Goal: Information Seeking & Learning: Learn about a topic

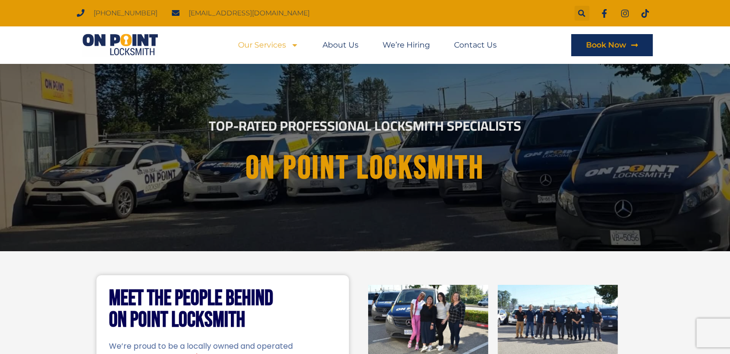
click at [277, 49] on link "Our Services" at bounding box center [268, 45] width 60 height 22
click at [268, 43] on link "Our Services" at bounding box center [268, 45] width 60 height 22
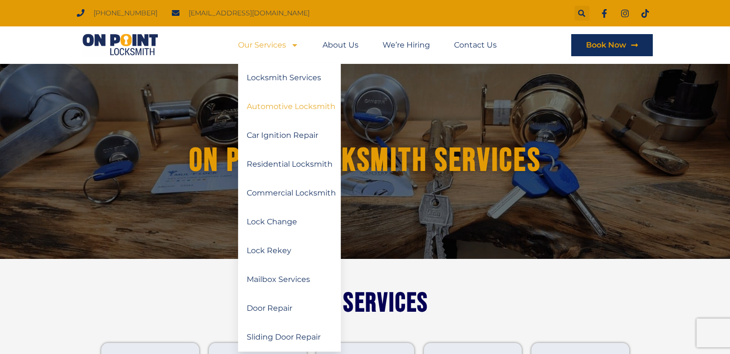
click at [289, 106] on link "Automotive Locksmith" at bounding box center [289, 106] width 103 height 29
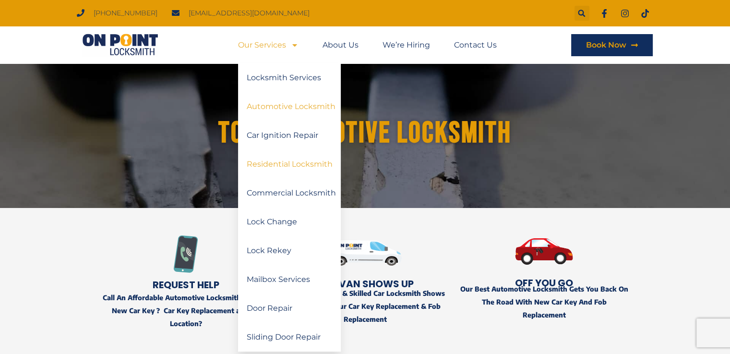
click at [294, 161] on link "Residential Locksmith" at bounding box center [289, 164] width 103 height 29
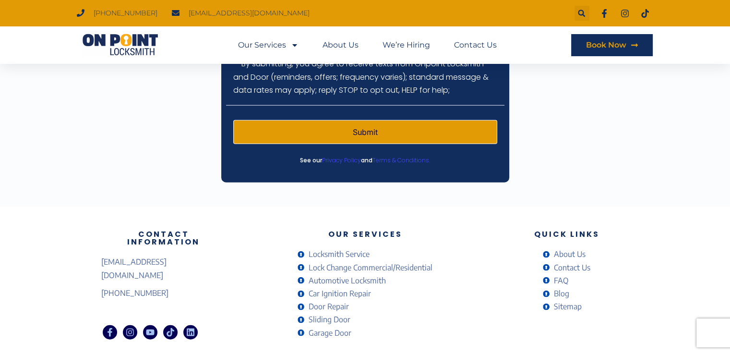
scroll to position [2414, 0]
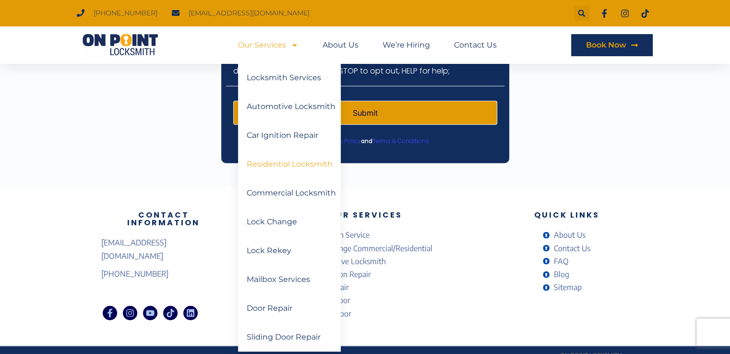
click at [477, 191] on div "Contact Information onpointlocksmith@gmail.com (778) 383-7246 Facebook-f Instag…" at bounding box center [364, 266] width 537 height 158
click at [296, 194] on link "Commercial Locksmith" at bounding box center [289, 193] width 103 height 29
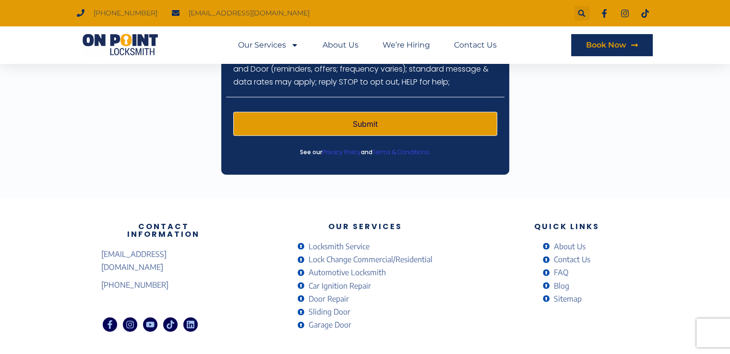
scroll to position [2266, 0]
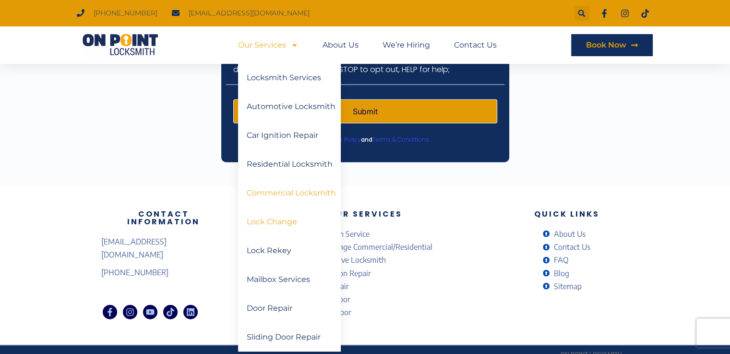
click at [273, 224] on link "Lock Change" at bounding box center [289, 221] width 103 height 29
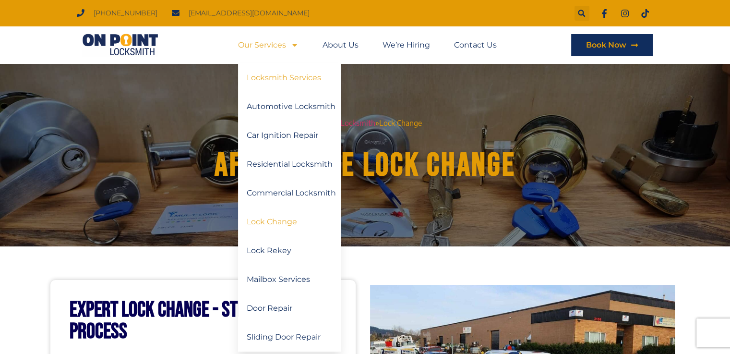
click at [286, 80] on link "Locksmith Services" at bounding box center [289, 77] width 103 height 29
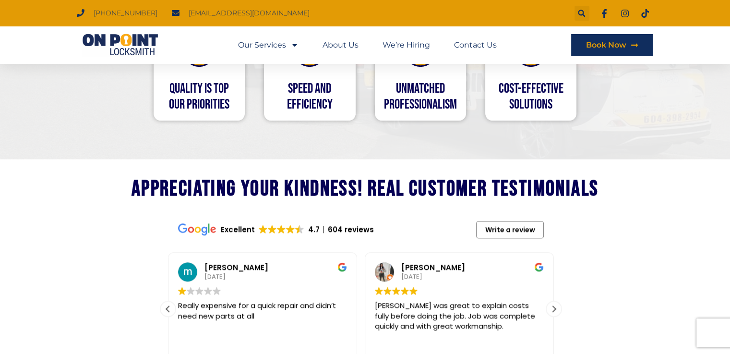
scroll to position [1056, 0]
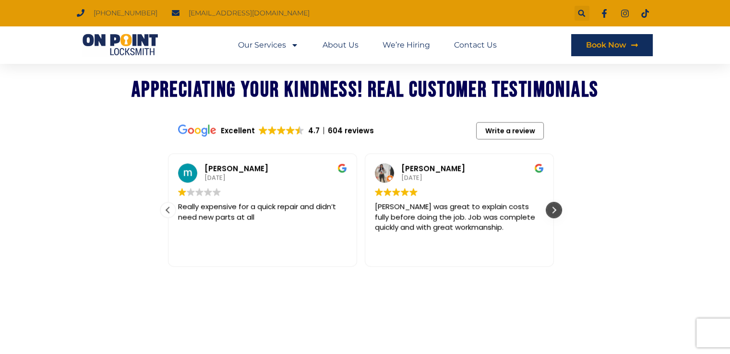
click at [552, 203] on div "Next review" at bounding box center [554, 210] width 14 height 14
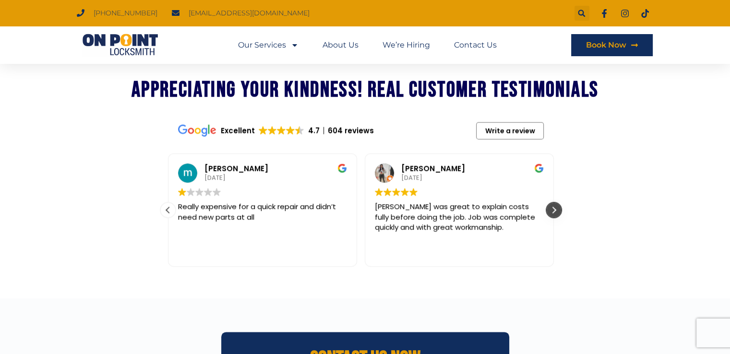
click at [552, 203] on div "Next review" at bounding box center [554, 210] width 14 height 14
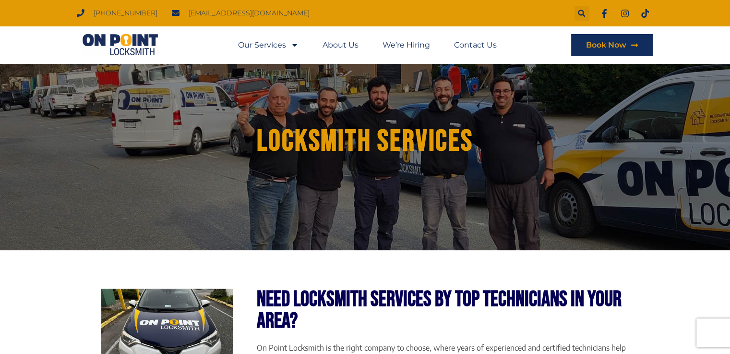
scroll to position [0, 0]
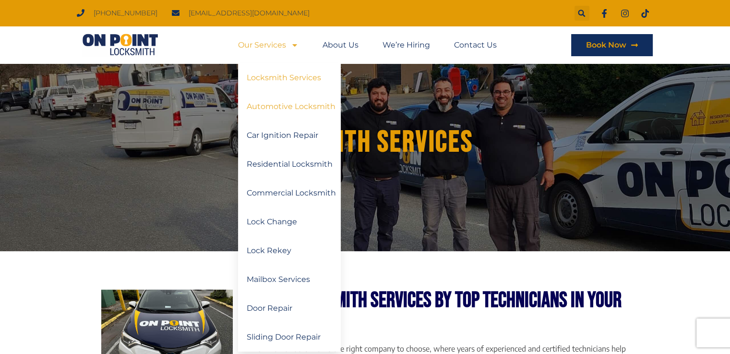
click at [283, 107] on link "Automotive Locksmith" at bounding box center [289, 106] width 103 height 29
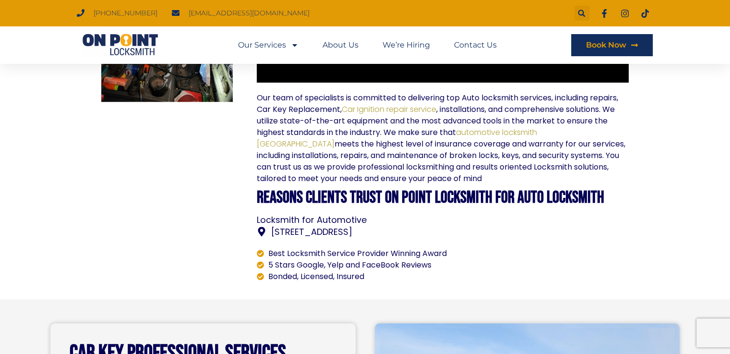
scroll to position [576, 0]
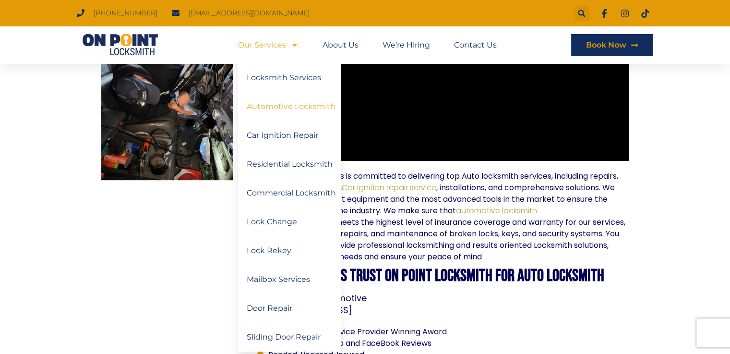
click at [289, 48] on span "Menu" at bounding box center [292, 44] width 12 height 17
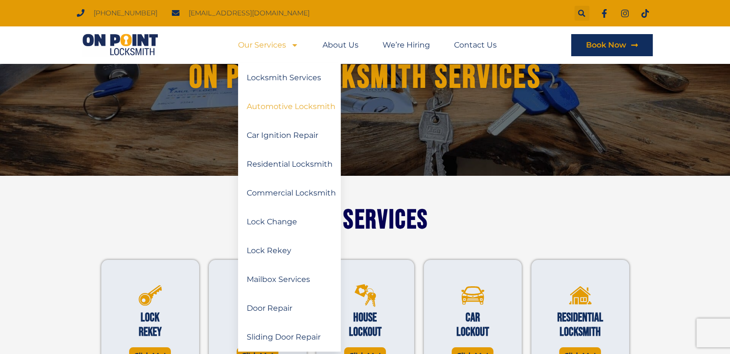
scroll to position [96, 0]
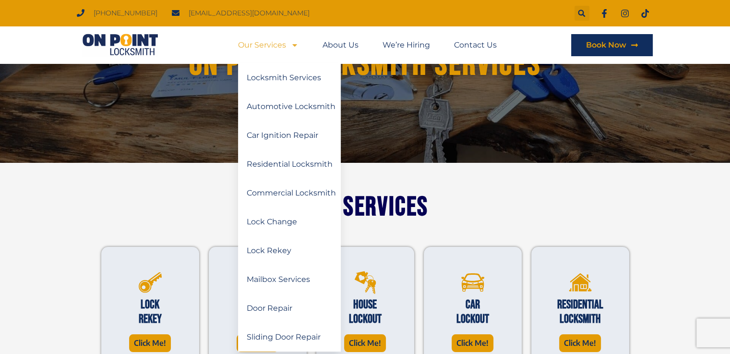
click at [121, 195] on div "Our Services" at bounding box center [364, 190] width 537 height 55
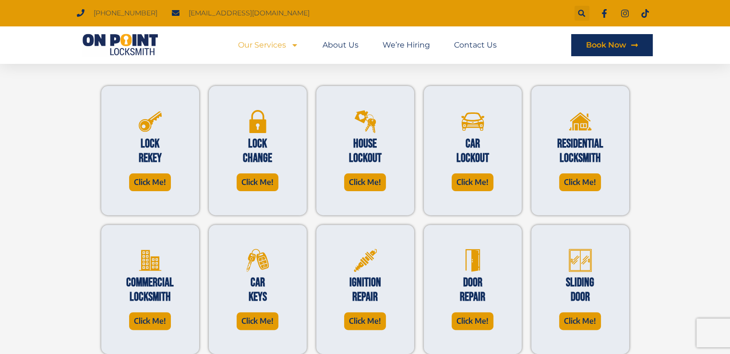
scroll to position [256, 0]
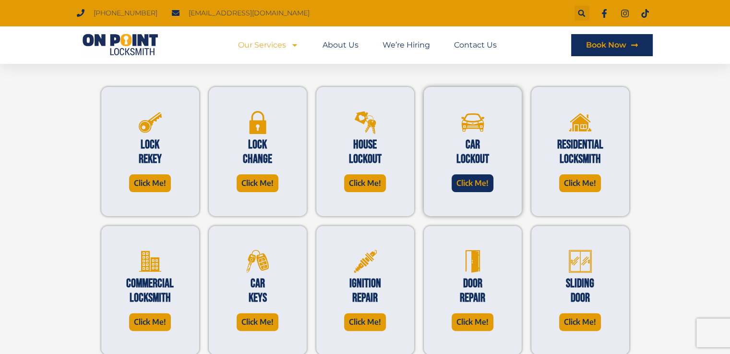
click at [456, 179] on span "Click Me!" at bounding box center [472, 183] width 32 height 13
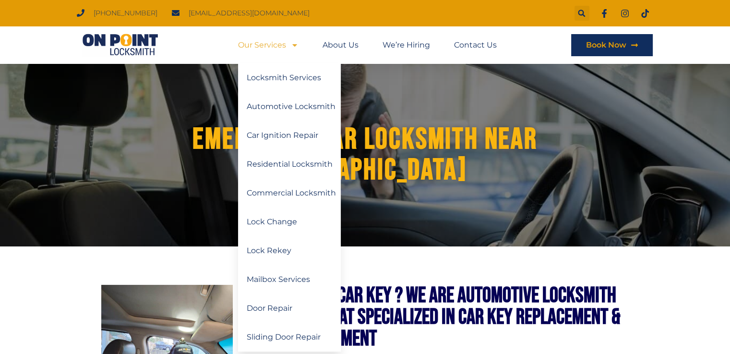
click at [294, 47] on icon "Menu" at bounding box center [294, 45] width 4 height 2
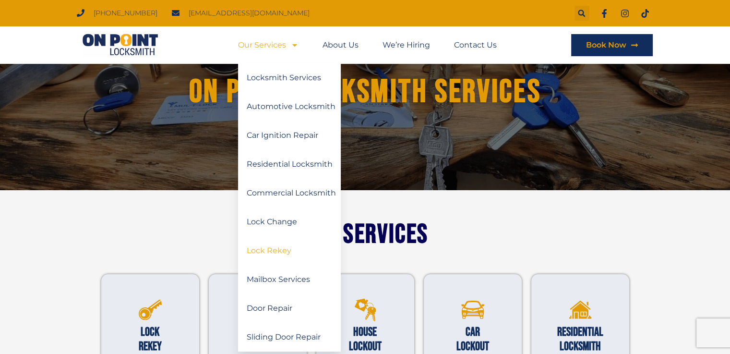
scroll to position [160, 0]
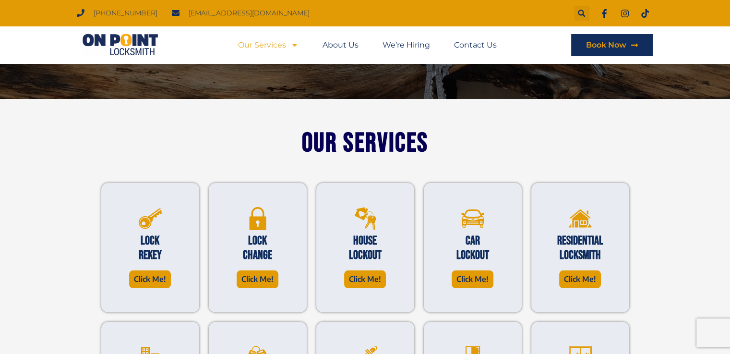
click at [107, 165] on div "Lock Rekey Click Me! Lock change Click Me! House Lockout" at bounding box center [364, 321] width 537 height 335
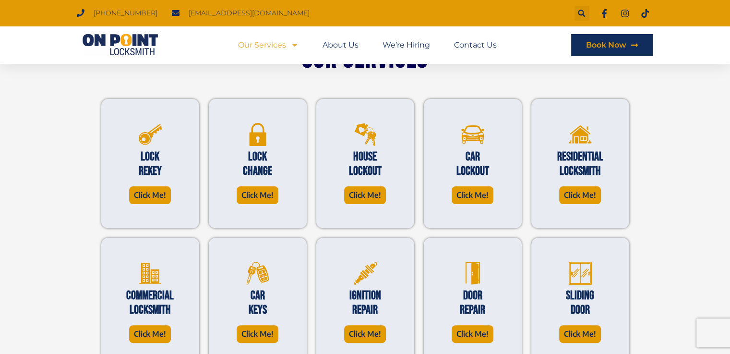
scroll to position [256, 0]
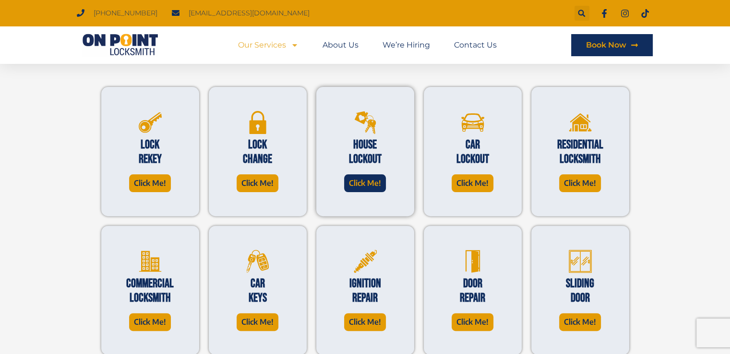
click at [352, 184] on span "Click Me!" at bounding box center [365, 183] width 32 height 13
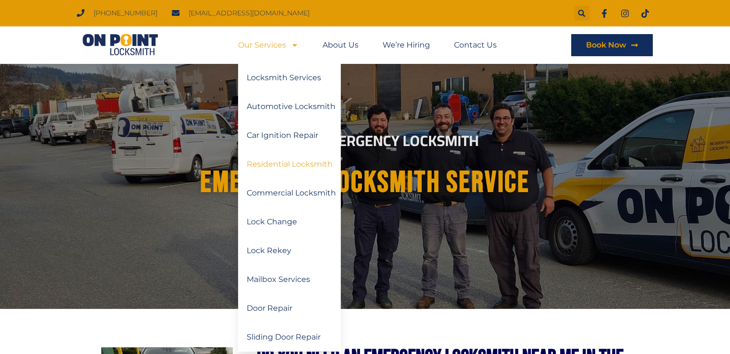
scroll to position [96, 0]
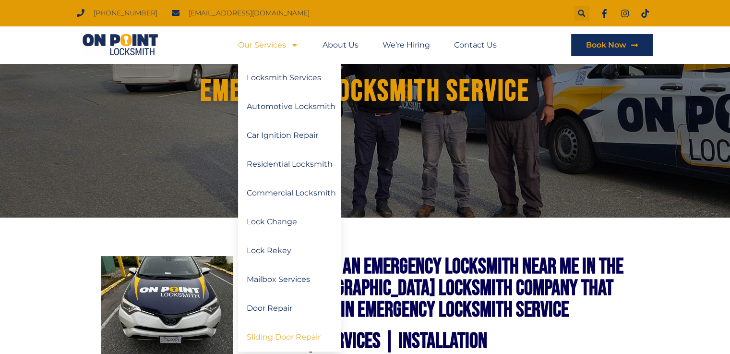
click at [266, 337] on link "Sliding Door Repair" at bounding box center [289, 336] width 103 height 29
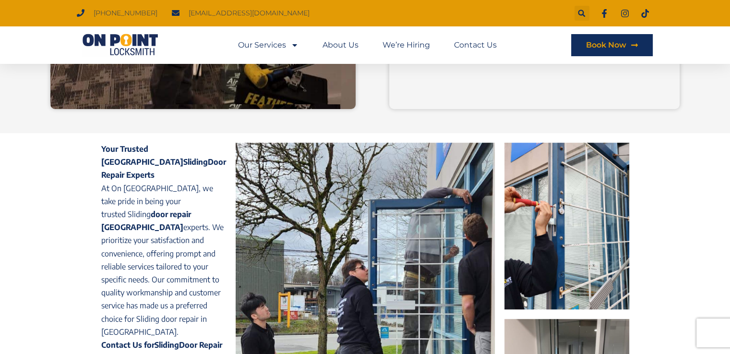
scroll to position [704, 0]
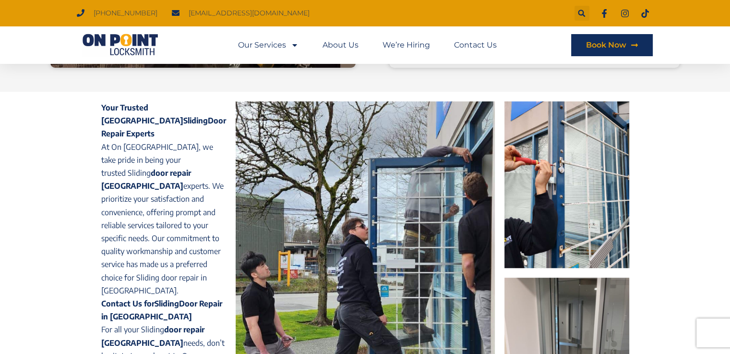
drag, startPoint x: 101, startPoint y: 107, endPoint x: 94, endPoint y: 108, distance: 7.3
click at [94, 108] on div "Your Trusted Vancouver Sliding Door Repair Experts At On Point Locksmith, we ta…" at bounding box center [365, 300] width 730 height 417
click at [94, 107] on div "Your Trusted Vancouver Sliding Door Repair Experts At On Point Locksmith, we ta…" at bounding box center [365, 300] width 730 height 417
drag, startPoint x: 102, startPoint y: 106, endPoint x: 108, endPoint y: 193, distance: 87.6
click at [196, 281] on div "Your Trusted Vancouver Sliding Door Repair Experts At On Point Locksmith, we ta…" at bounding box center [163, 284] width 125 height 366
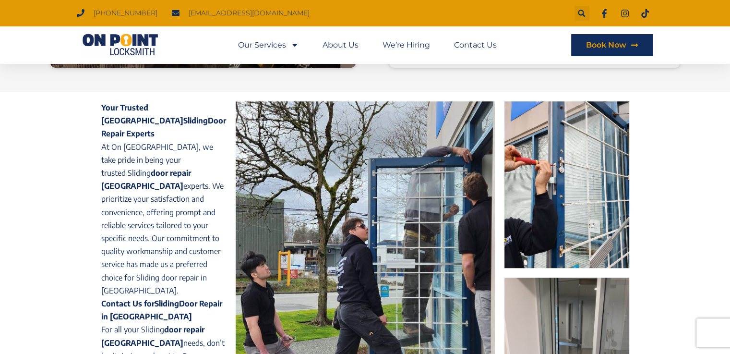
click at [69, 165] on div "Your Trusted Vancouver Sliding Door Repair Experts At On Point Locksmith, we ta…" at bounding box center [365, 300] width 730 height 417
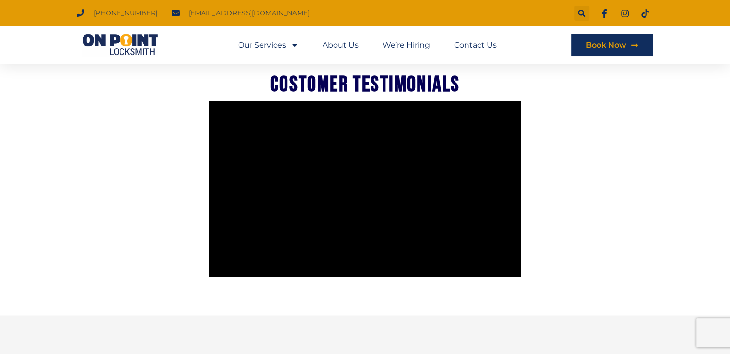
scroll to position [1471, 0]
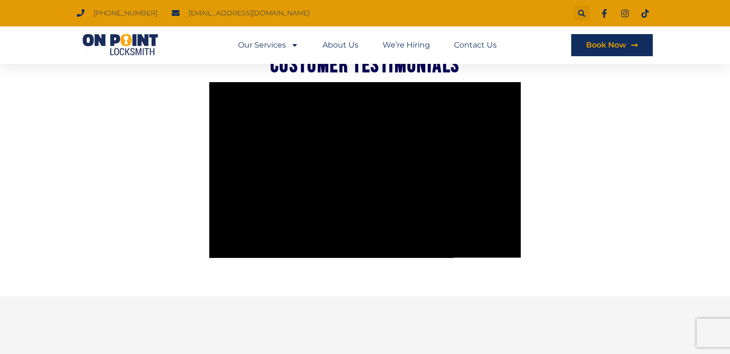
click at [600, 170] on div at bounding box center [364, 185] width 537 height 219
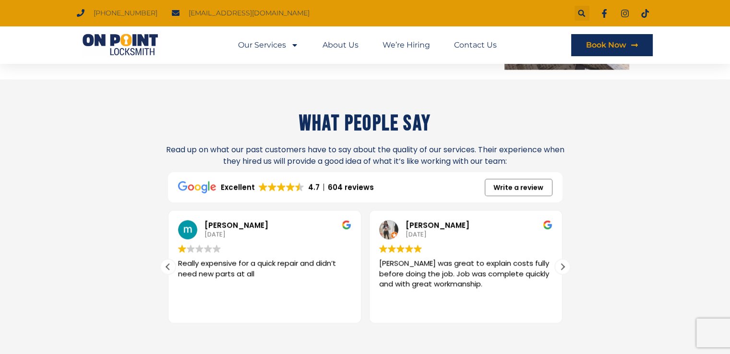
scroll to position [1001, 0]
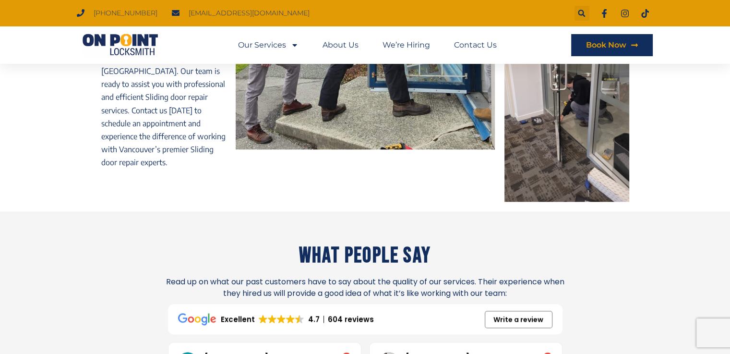
click at [140, 37] on img at bounding box center [120, 45] width 86 height 23
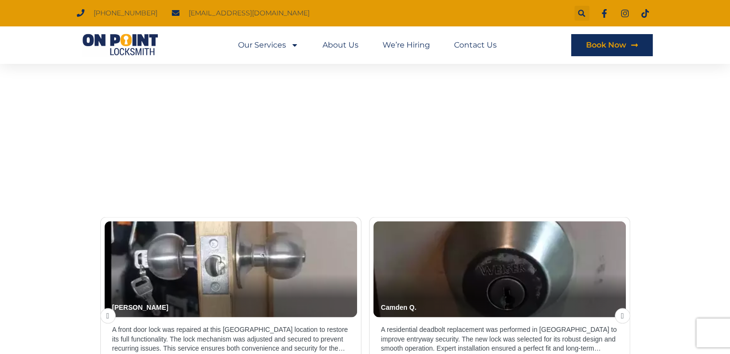
scroll to position [1855, 0]
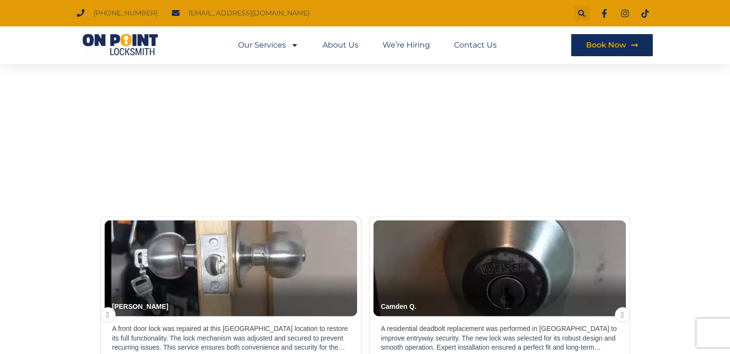
click at [11, 149] on div "Violet Z. A patio door lock was repaired in Surrey to restore its secure lockin…" at bounding box center [365, 203] width 730 height 455
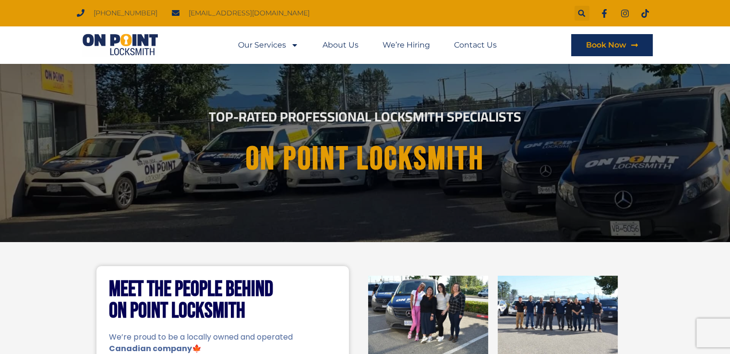
scroll to position [0, 0]
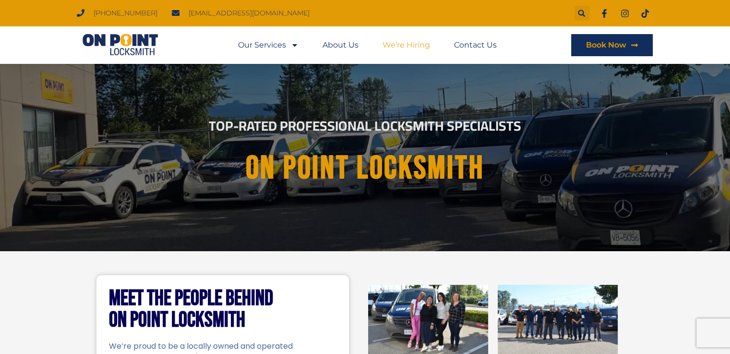
click at [420, 43] on link "We’re Hiring" at bounding box center [406, 45] width 48 height 22
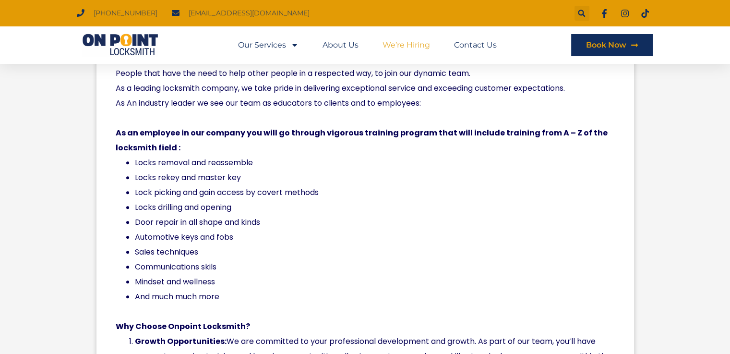
scroll to position [384, 0]
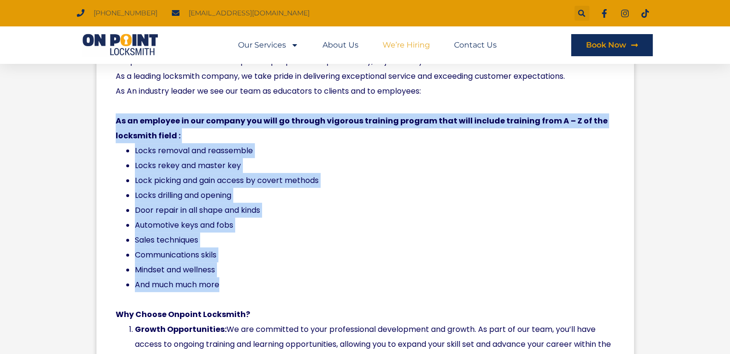
drag, startPoint x: 116, startPoint y: 119, endPoint x: 228, endPoint y: 279, distance: 195.3
click at [228, 279] on div "Are you seeking a rewarding career in the locksmith industry? Onpoint Locksmith…" at bounding box center [365, 351] width 499 height 655
click at [342, 123] on b "As an employee in our company you will go through vigorous training program tha…" at bounding box center [362, 128] width 492 height 26
drag, startPoint x: 116, startPoint y: 120, endPoint x: 291, endPoint y: 281, distance: 237.4
click at [291, 281] on div "Are you seeking a rewarding career in the locksmith industry? Onpoint Locksmith…" at bounding box center [365, 351] width 499 height 655
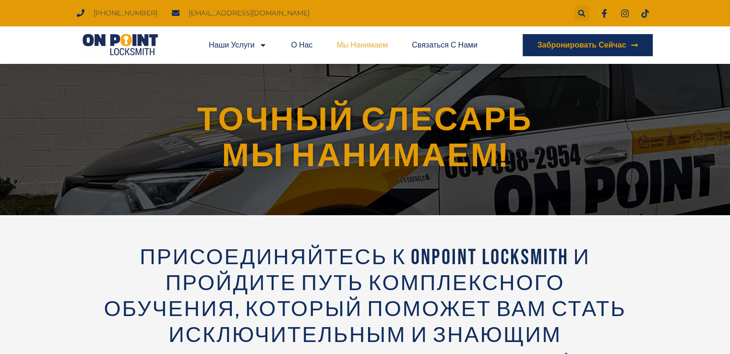
scroll to position [0, 0]
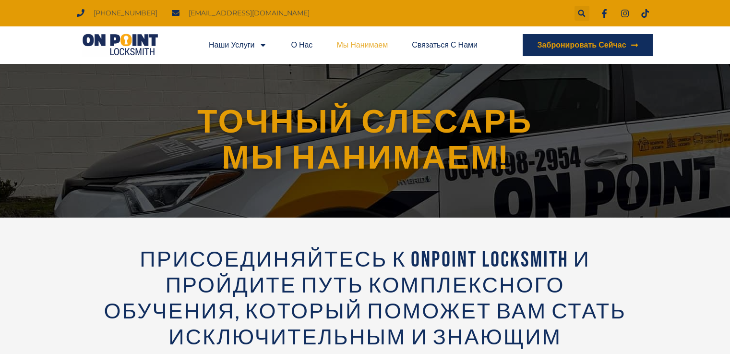
click at [63, 225] on div "Присоединяйтесь к Onpoint Locksmith и пройдите путь комплексного обучения, кото…" at bounding box center [365, 303] width 730 height 173
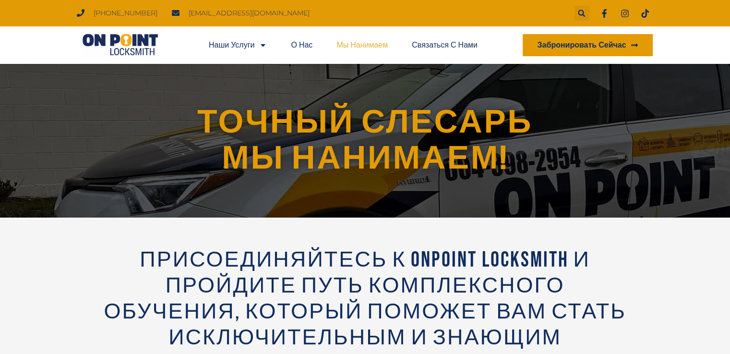
click at [541, 45] on font "Забронировать сейчас" at bounding box center [581, 44] width 89 height 9
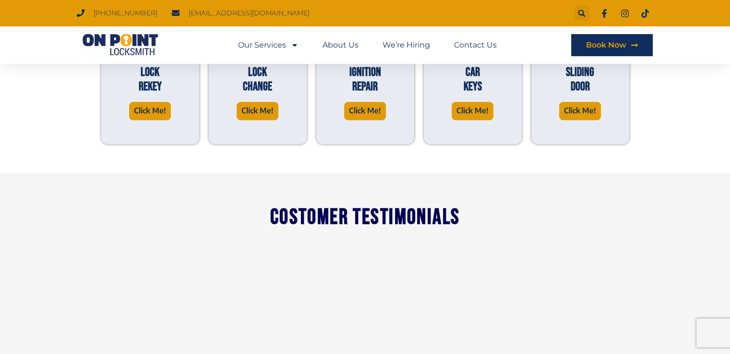
scroll to position [739, 0]
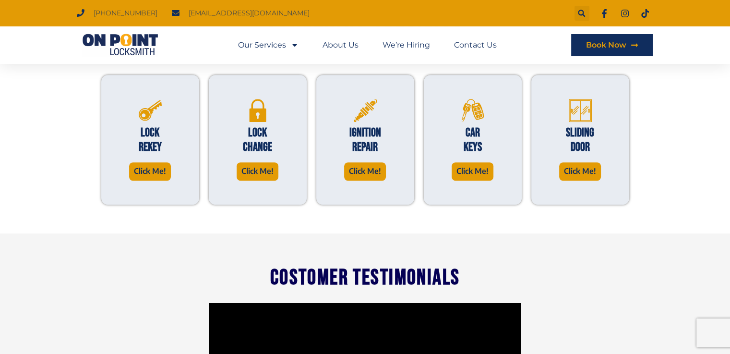
click at [79, 119] on div "Lock Rekey Click Me! Lock change Click Me! REPAIR" at bounding box center [365, 139] width 730 height 187
click at [459, 168] on span "Click Me!" at bounding box center [472, 171] width 32 height 13
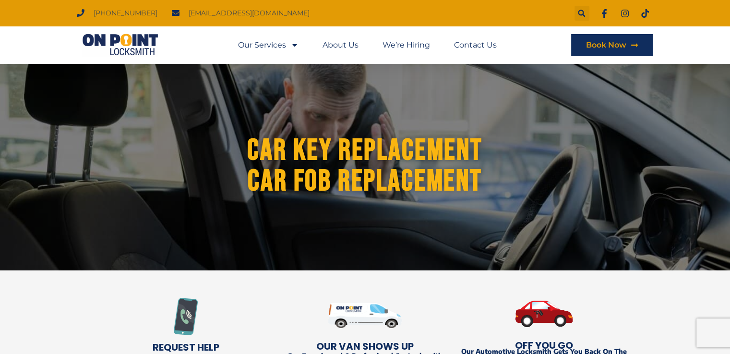
scroll to position [128, 0]
